Goal: Check status

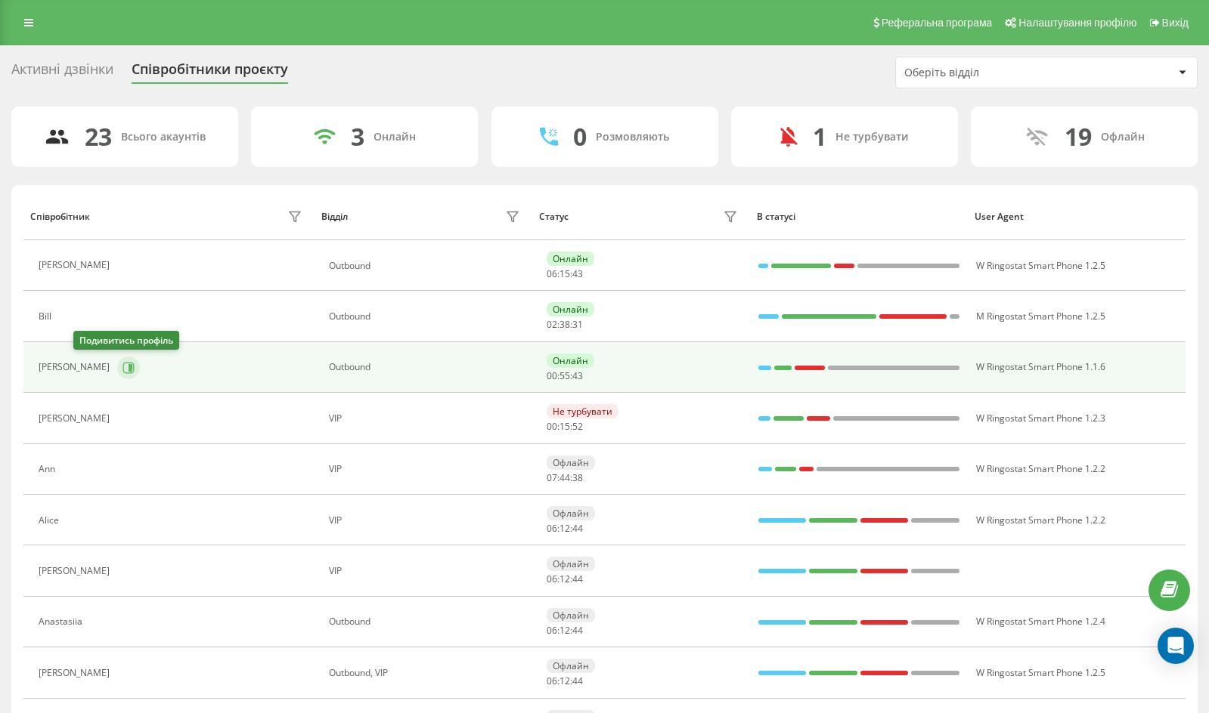
click at [122, 367] on icon at bounding box center [128, 368] width 12 height 12
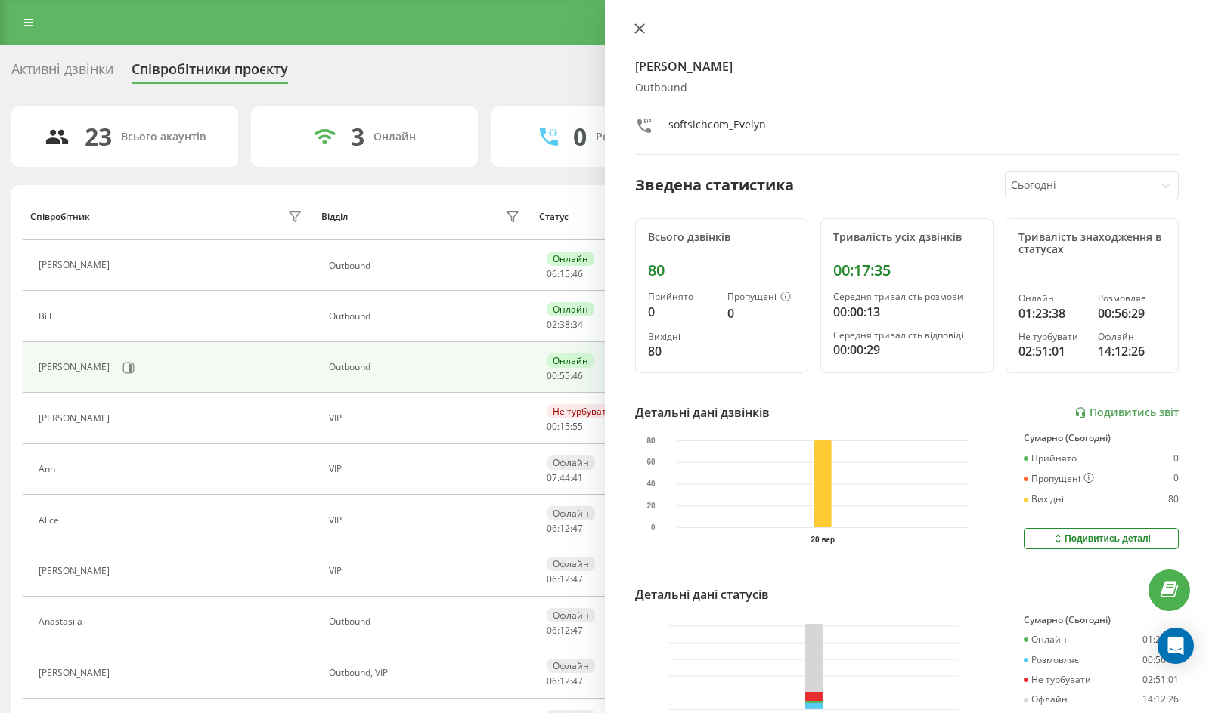
click at [648, 35] on button at bounding box center [640, 30] width 20 height 14
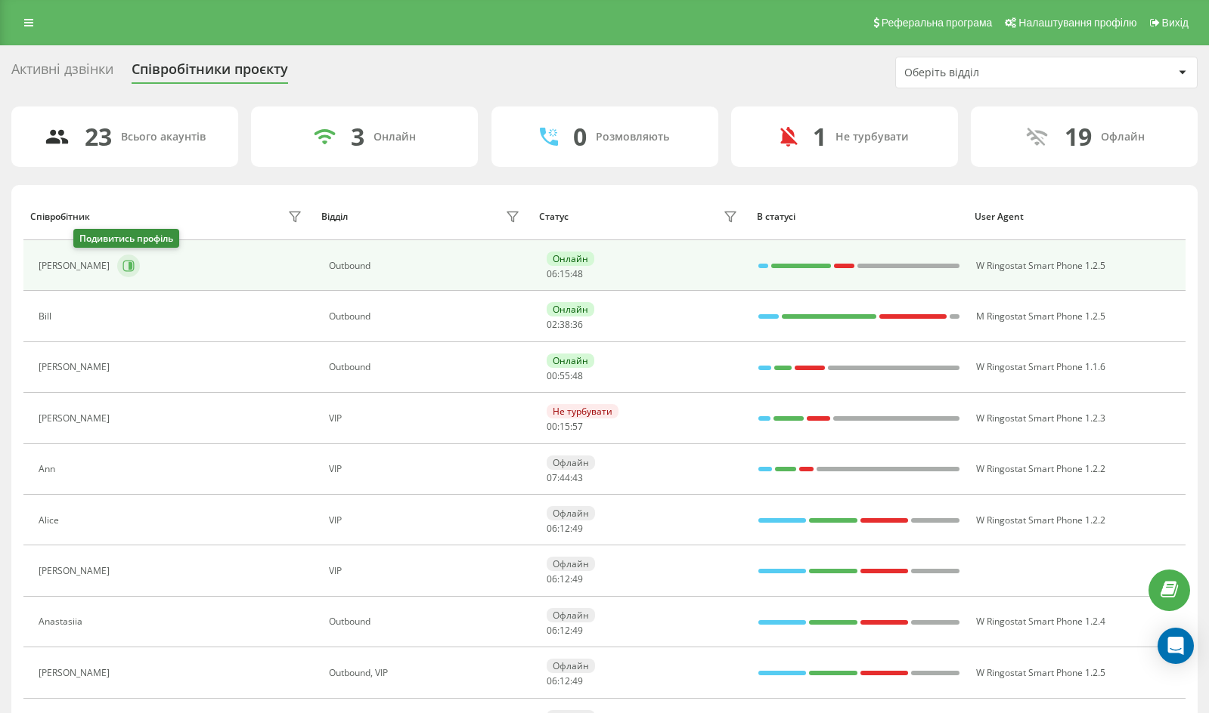
click at [117, 255] on button at bounding box center [128, 266] width 23 height 23
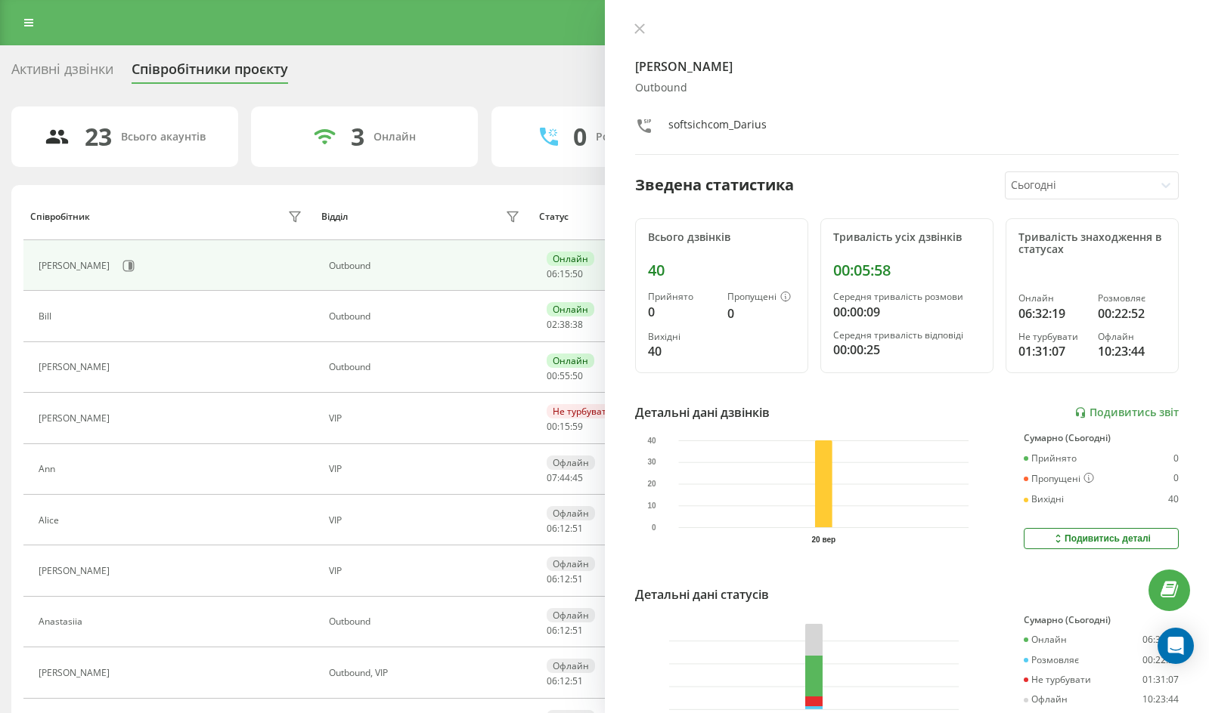
click at [640, 22] on div "[PERSON_NAME] softsichcom_Darius Зведена статистика Сьогодні Всього дзвінків 40…" at bounding box center [907, 356] width 605 height 713
click at [639, 26] on icon at bounding box center [639, 28] width 11 height 11
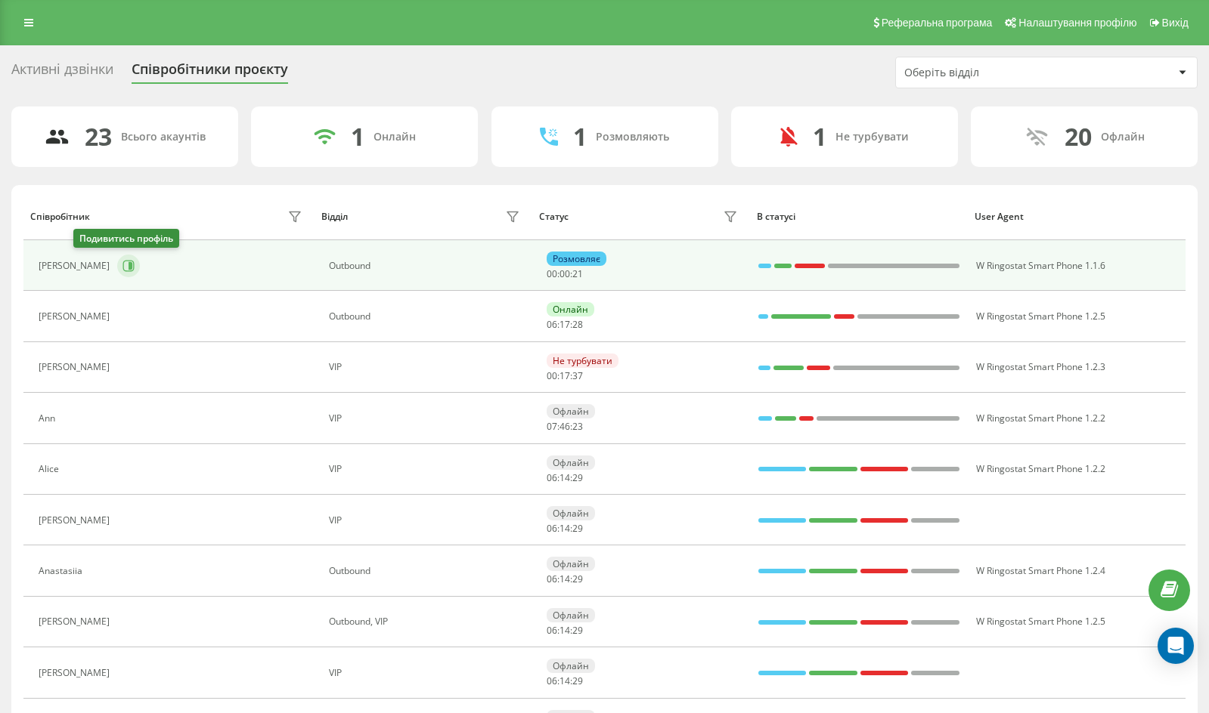
click at [122, 266] on icon at bounding box center [128, 266] width 12 height 12
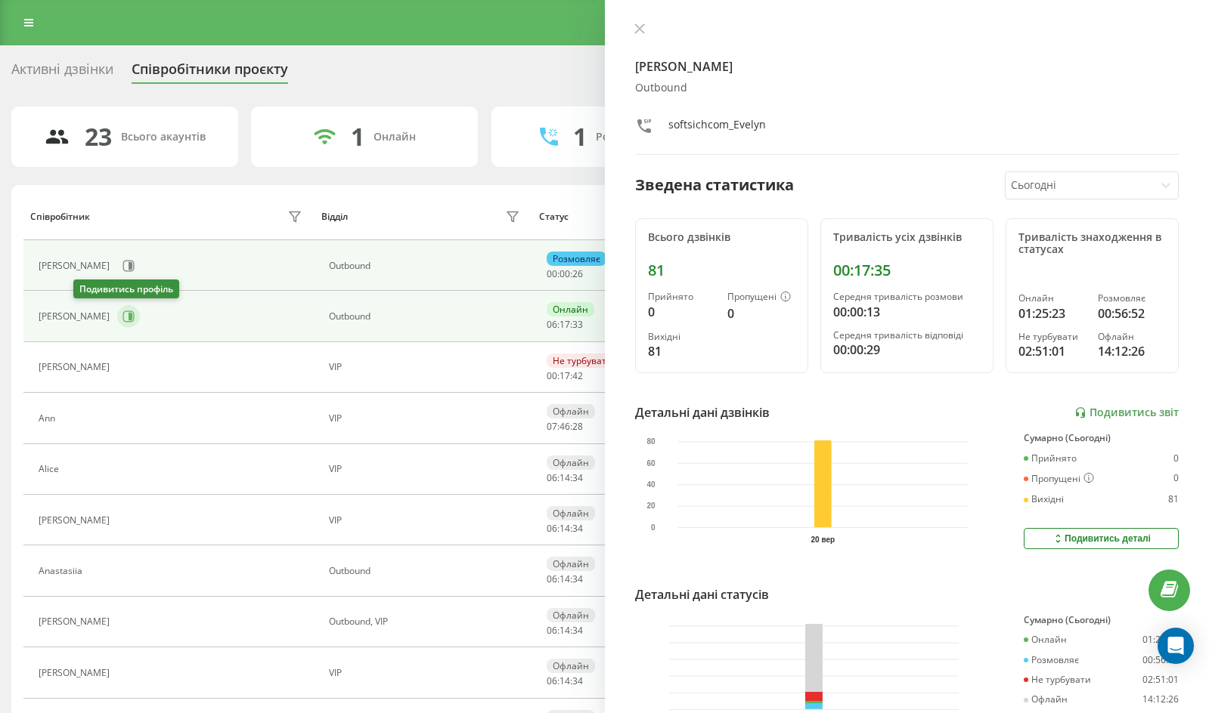
click at [123, 317] on icon at bounding box center [128, 316] width 11 height 11
